Goal: Book appointment/travel/reservation

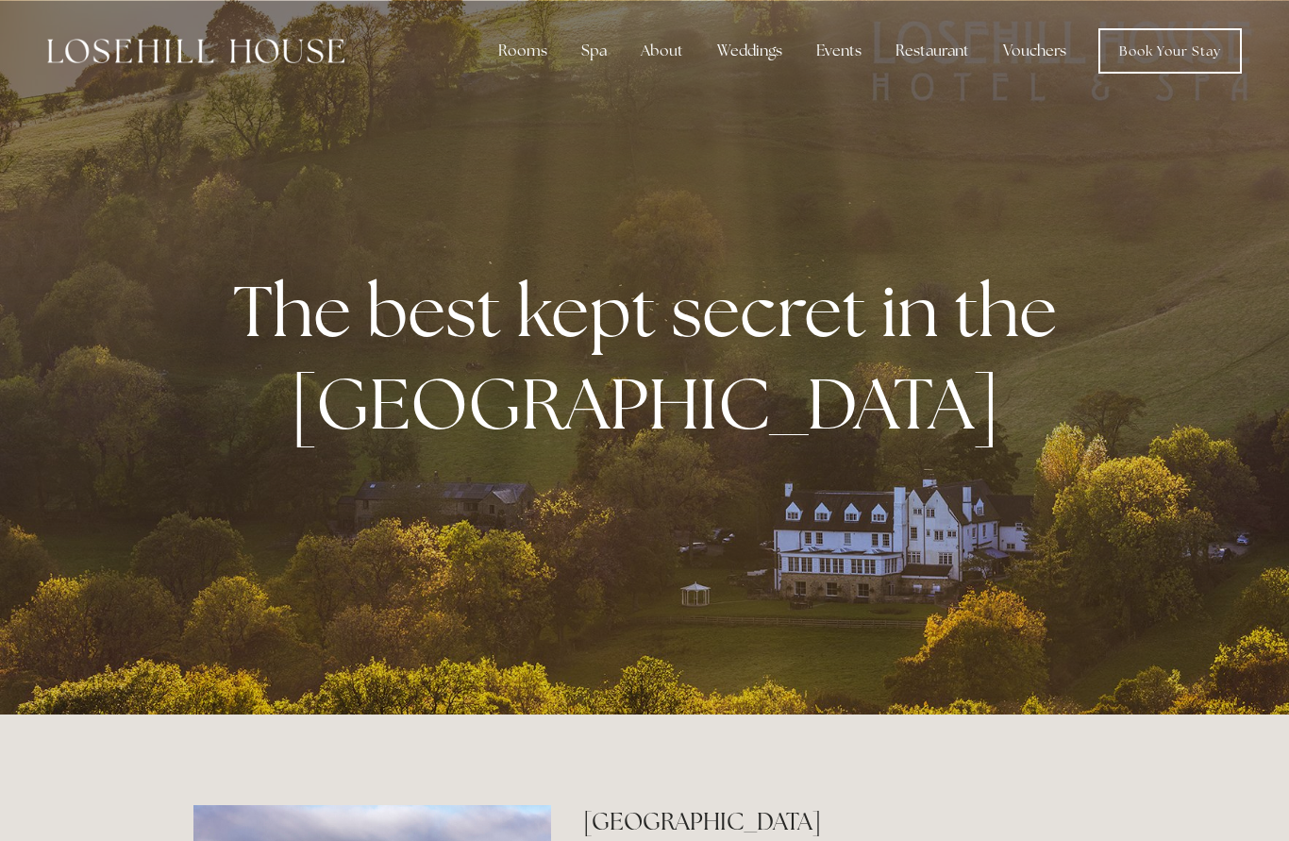
click at [596, 68] on div "Spa" at bounding box center [594, 51] width 56 height 38
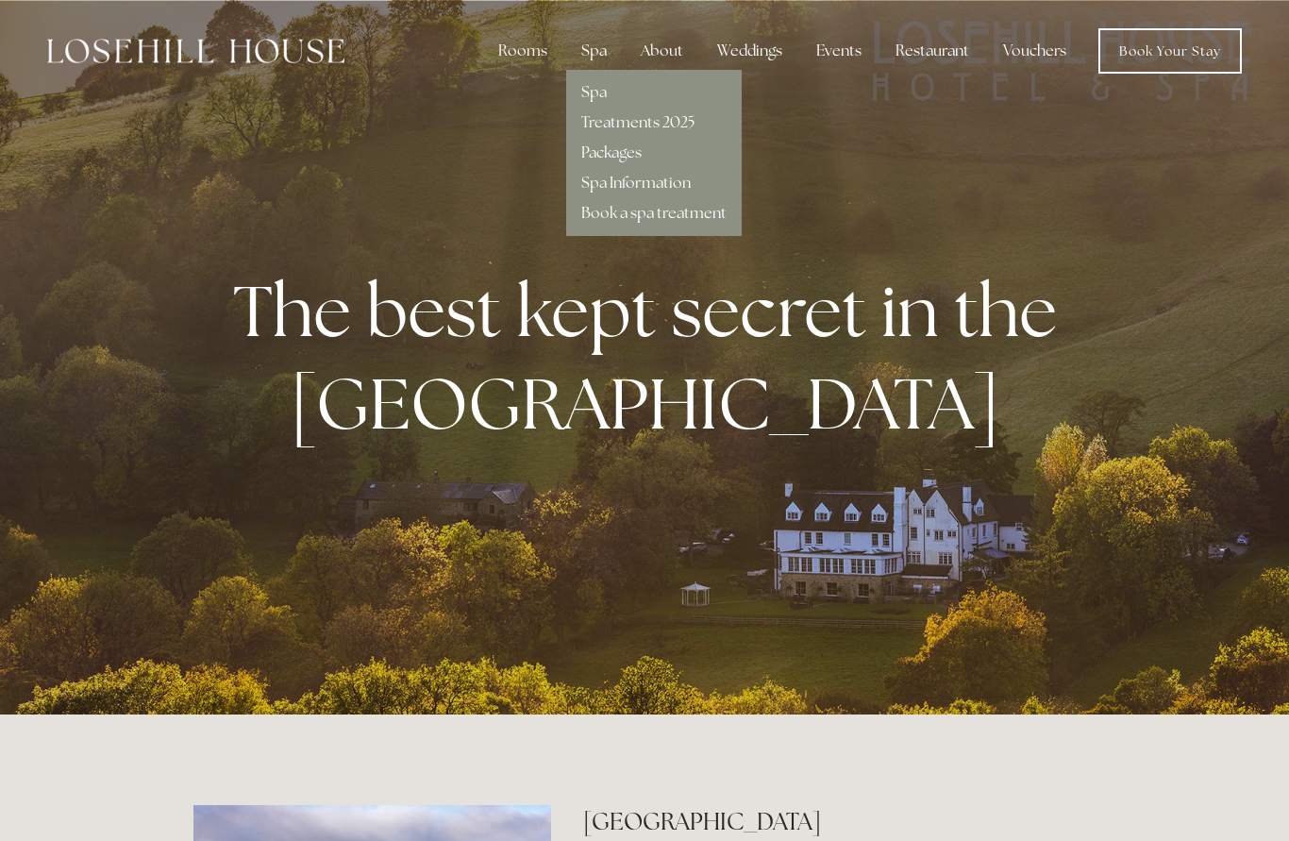
click at [669, 127] on link "Treatments 2025" at bounding box center [637, 122] width 113 height 20
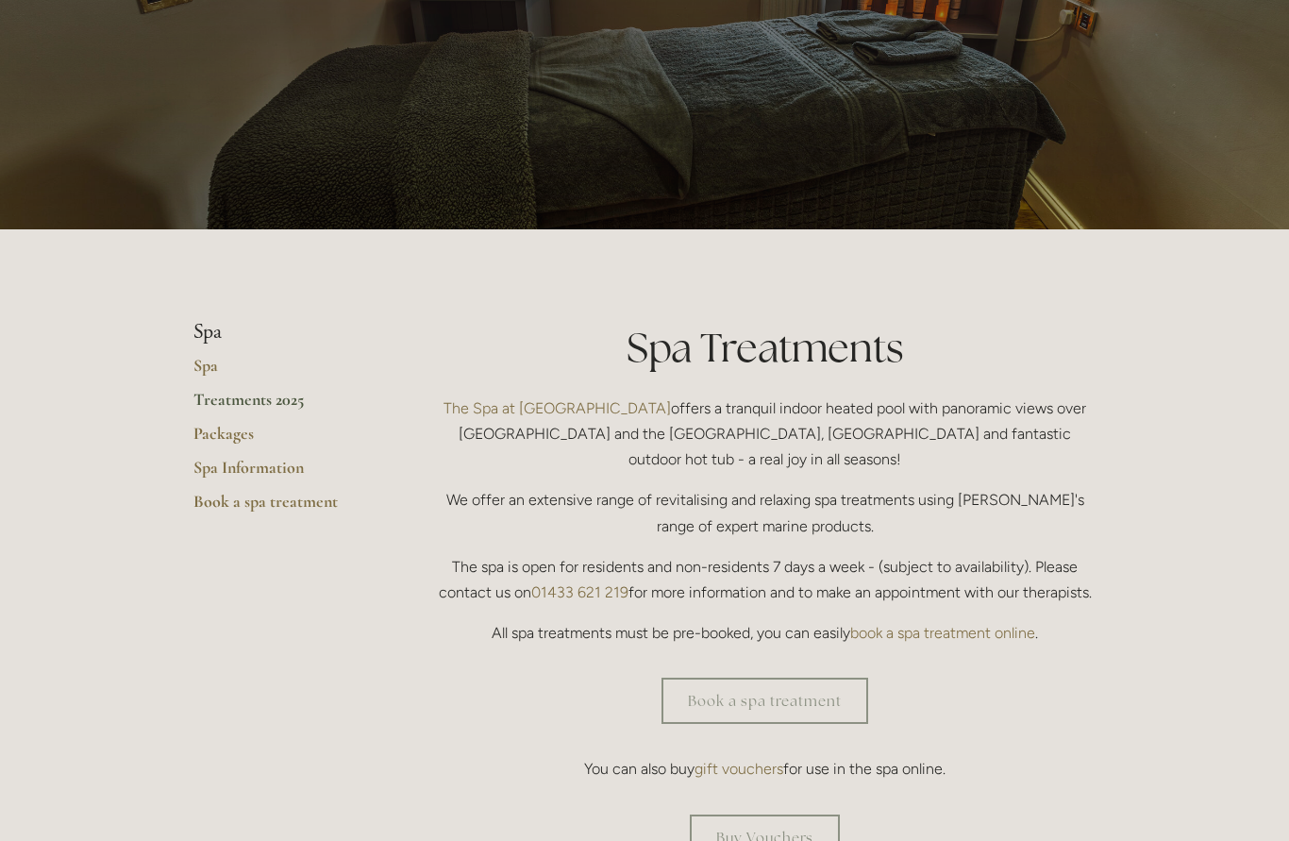
scroll to position [167, 0]
click at [225, 431] on link "Packages" at bounding box center [283, 440] width 180 height 34
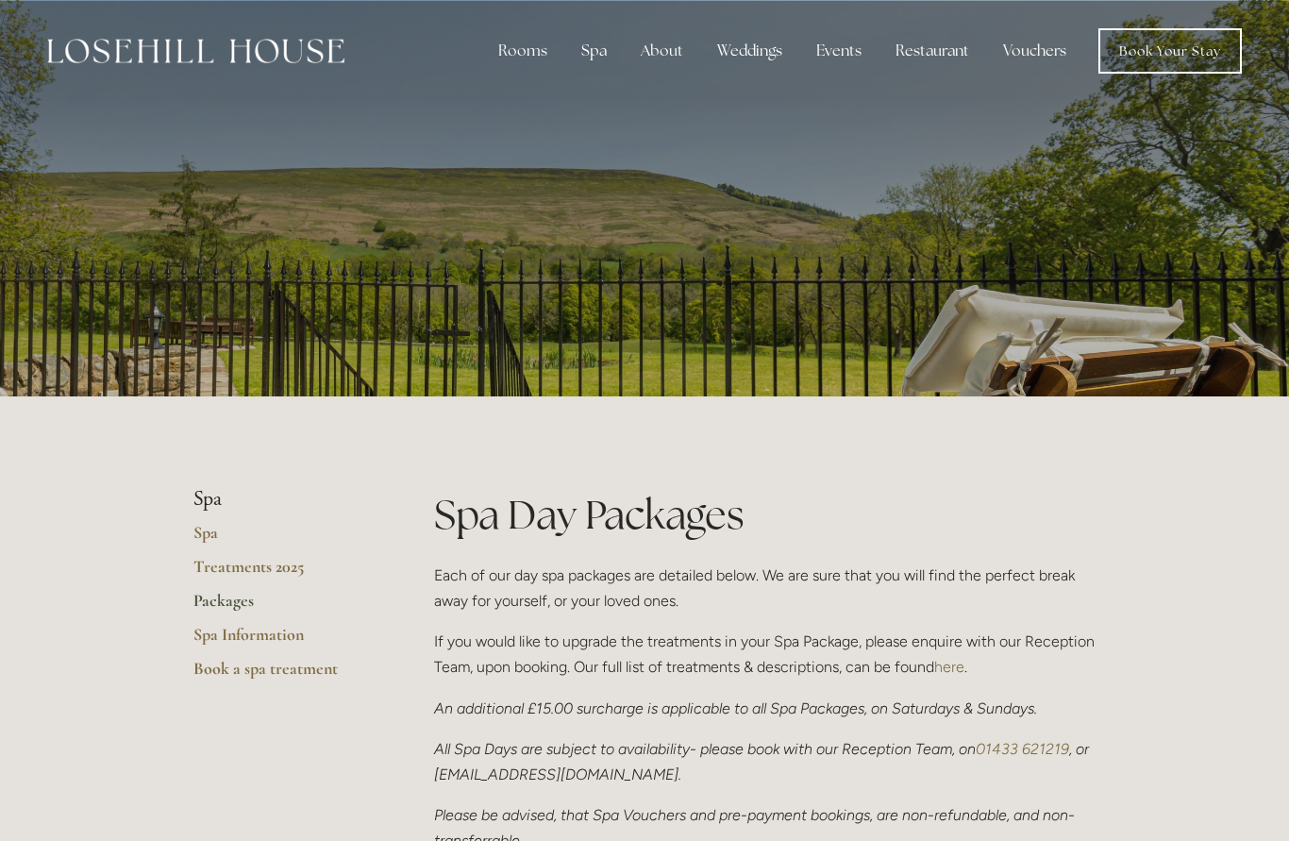
click at [206, 503] on li "Spa" at bounding box center [283, 499] width 180 height 25
click at [277, 572] on link "Treatments 2025" at bounding box center [283, 573] width 180 height 34
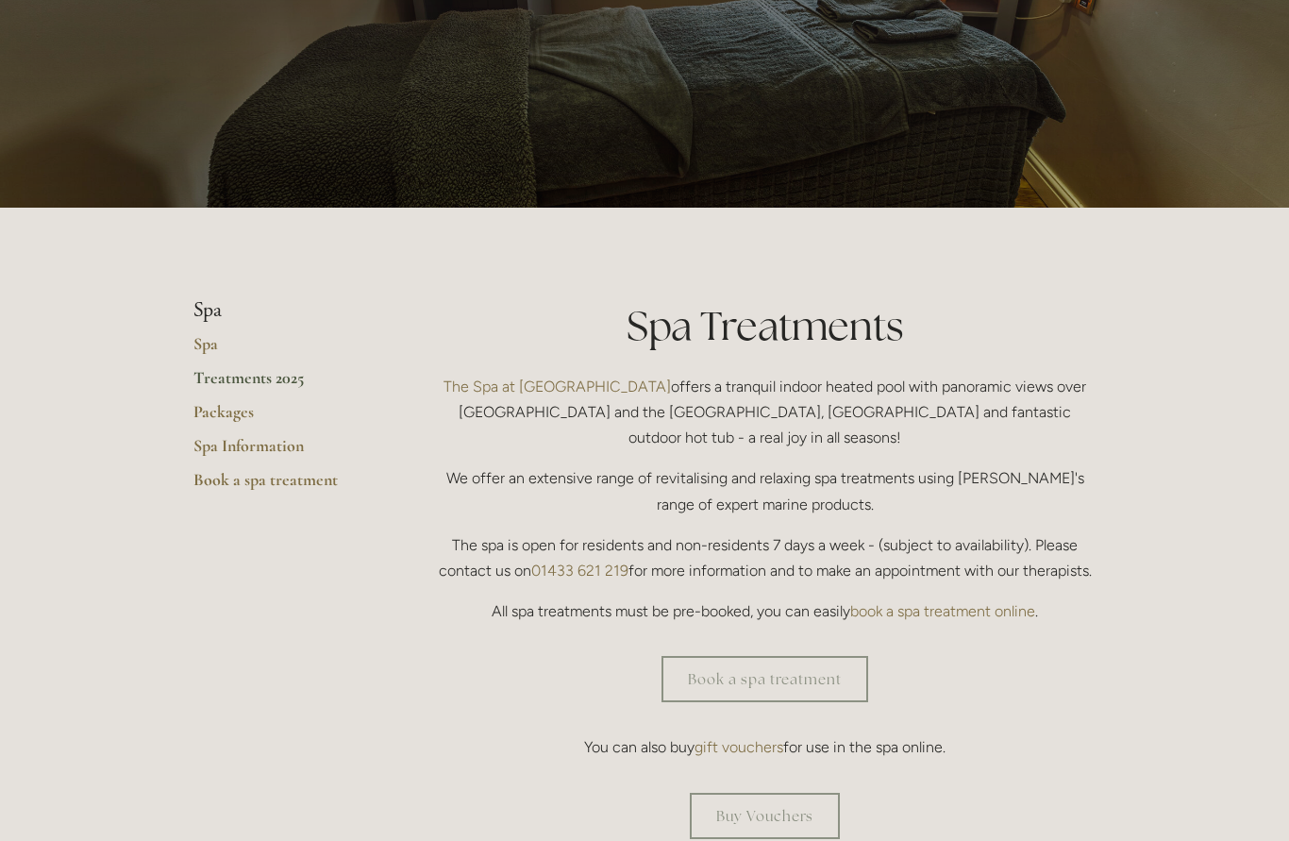
scroll to position [189, 0]
click at [793, 656] on link "Book a spa treatment" at bounding box center [764, 679] width 207 height 46
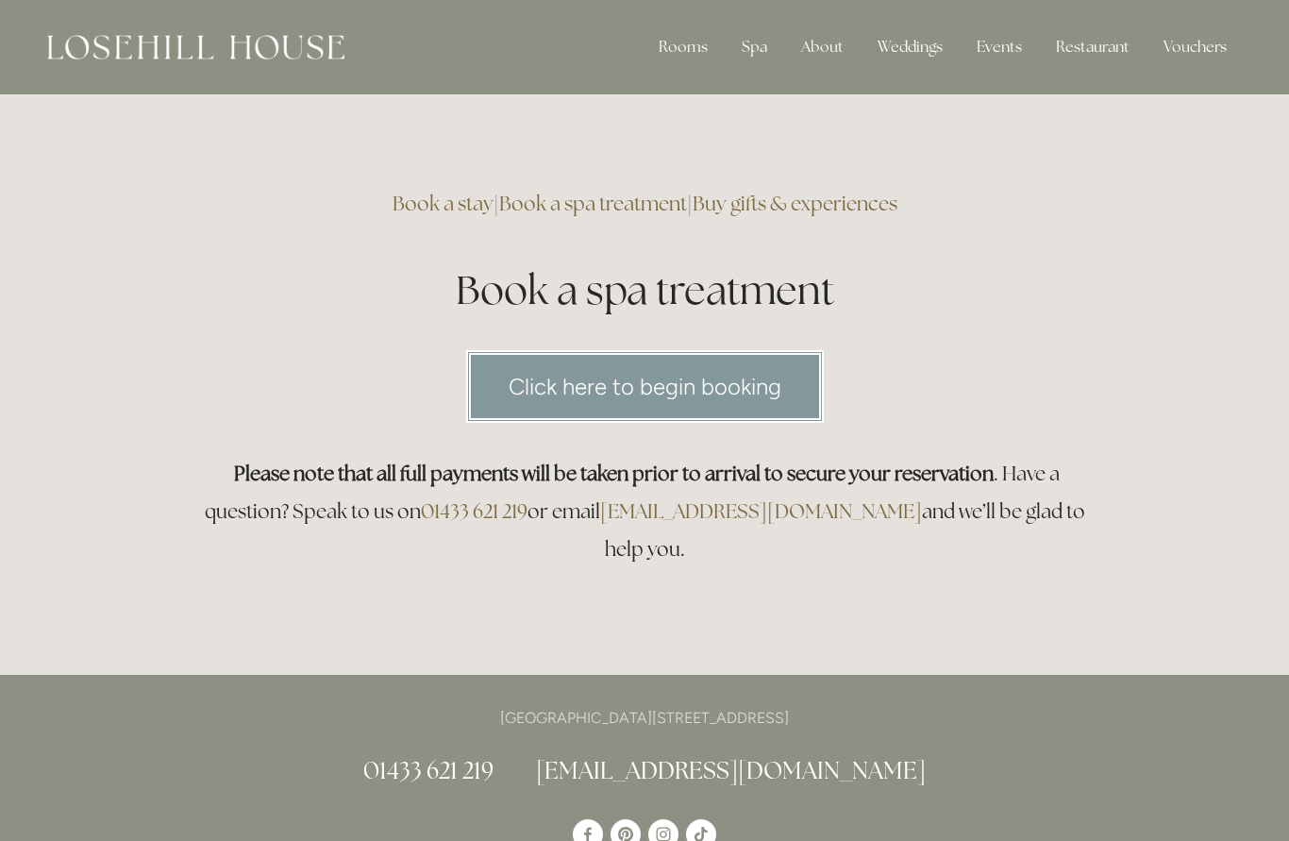
click at [698, 382] on link "Click here to begin booking" at bounding box center [645, 386] width 358 height 73
click at [755, 65] on div "Spa" at bounding box center [754, 47] width 56 height 38
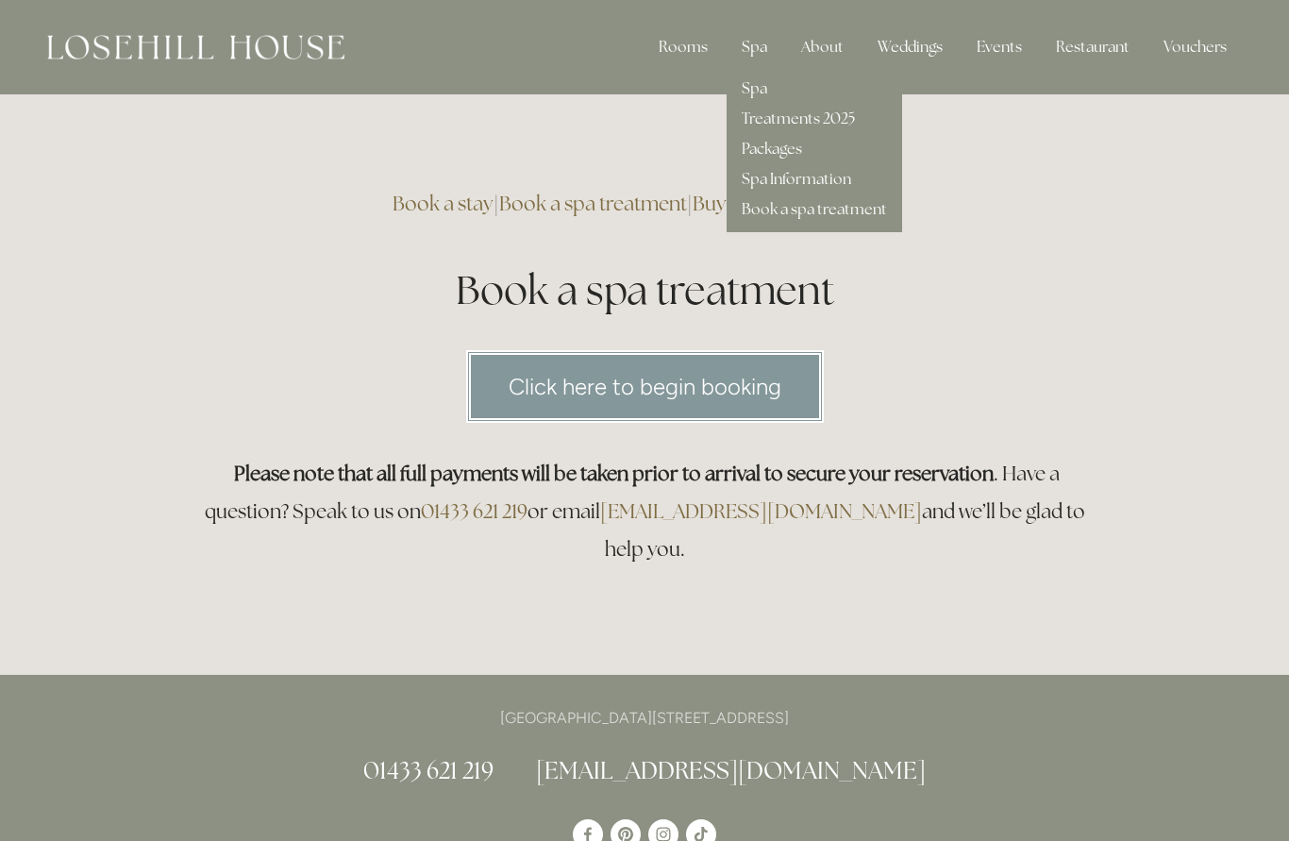
click at [842, 187] on link "Spa Information" at bounding box center [796, 179] width 109 height 20
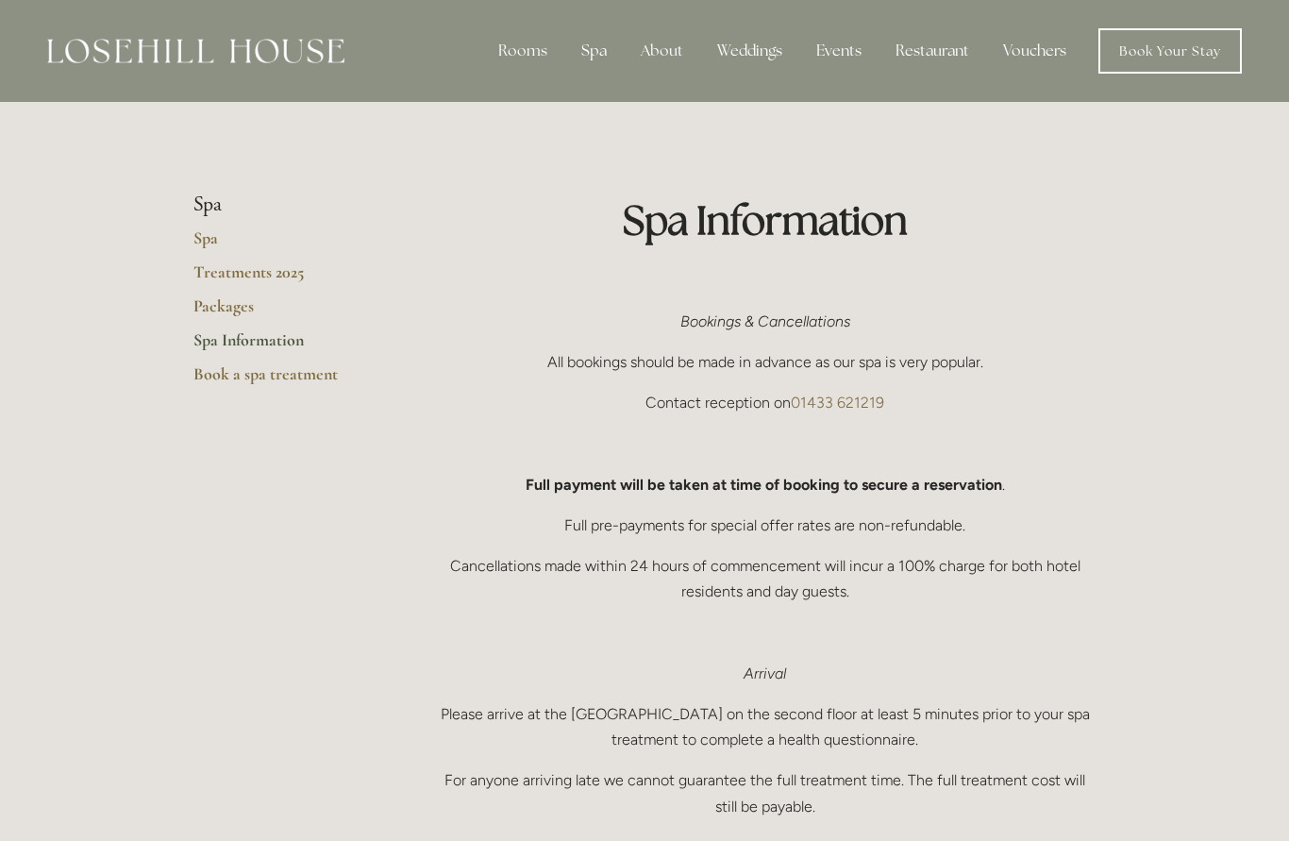
click at [225, 310] on link "Packages" at bounding box center [283, 312] width 180 height 34
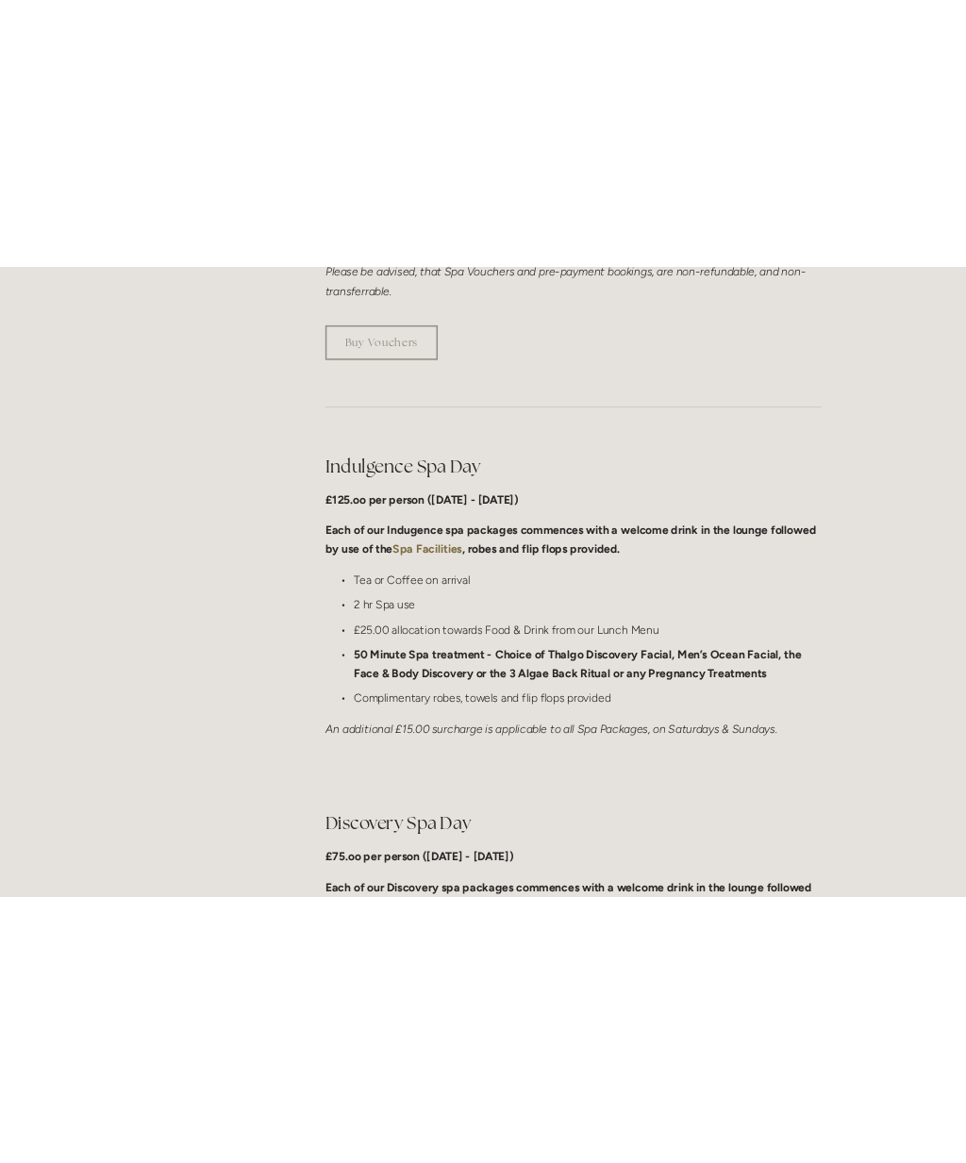
scroll to position [647, 0]
